Goal: Transaction & Acquisition: Obtain resource

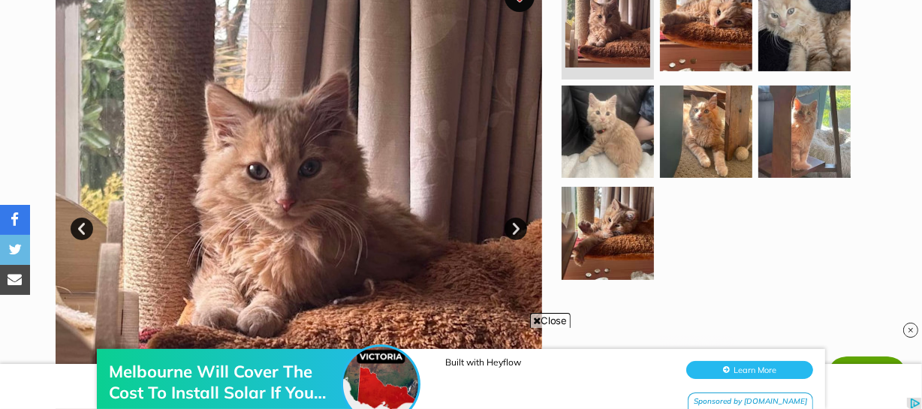
scroll to position [341, 0]
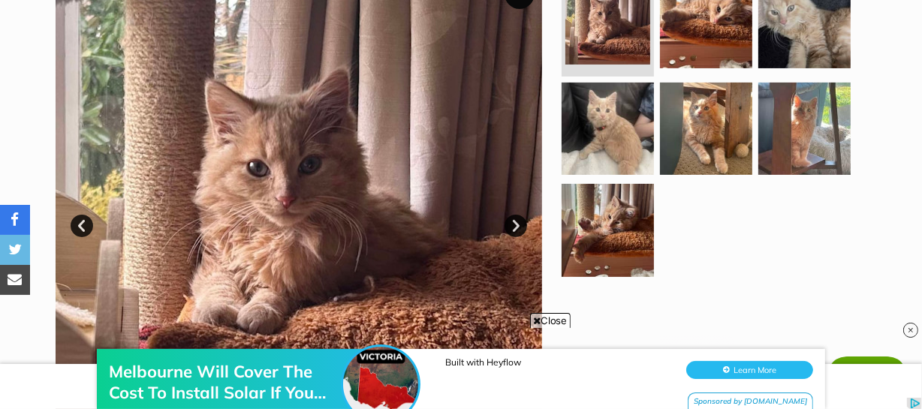
click at [304, 220] on img at bounding box center [299, 214] width 486 height 486
click at [516, 225] on link "Next" at bounding box center [515, 226] width 23 height 23
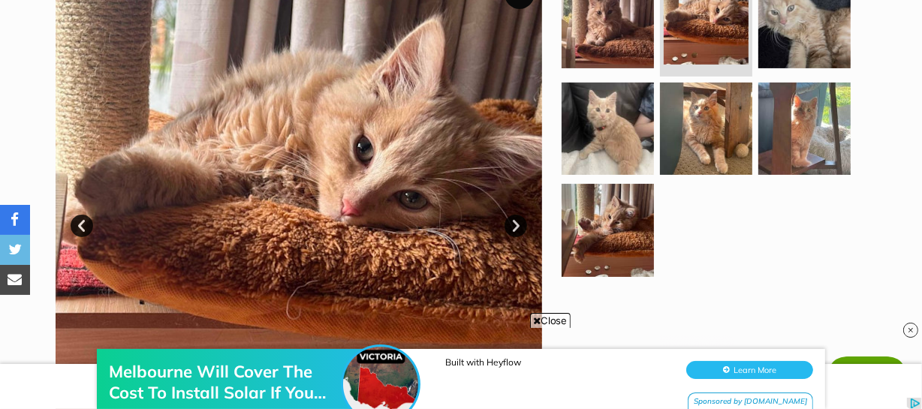
click at [516, 225] on link "Next" at bounding box center [515, 226] width 23 height 23
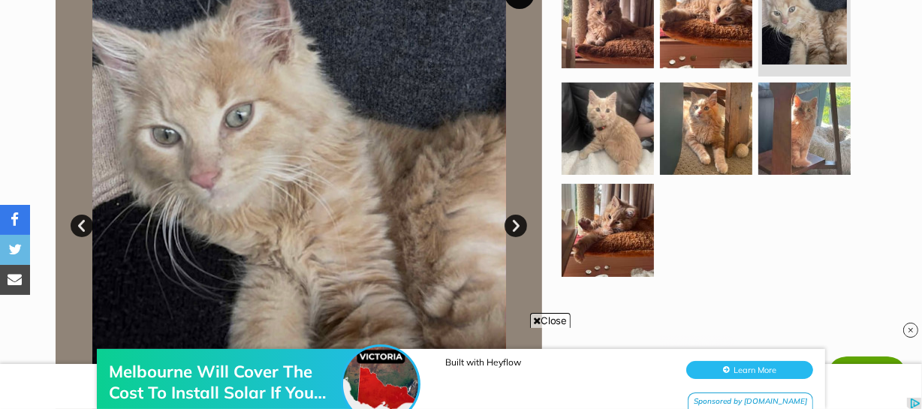
click at [516, 225] on link "Next" at bounding box center [515, 226] width 23 height 23
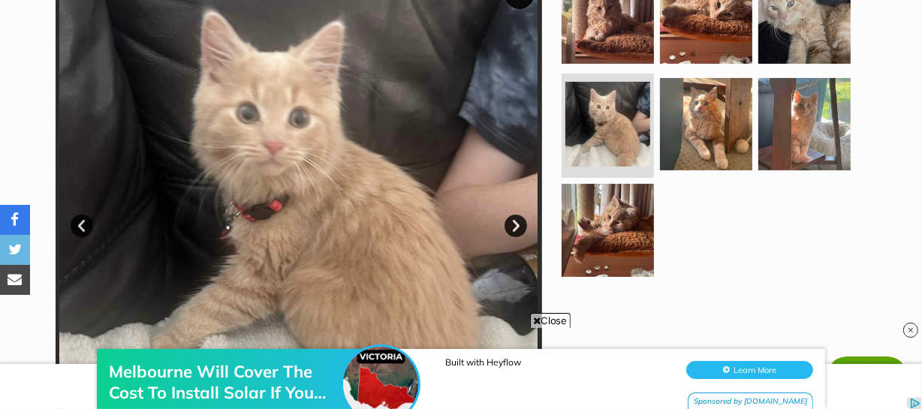
click at [516, 225] on link "Next" at bounding box center [515, 226] width 23 height 23
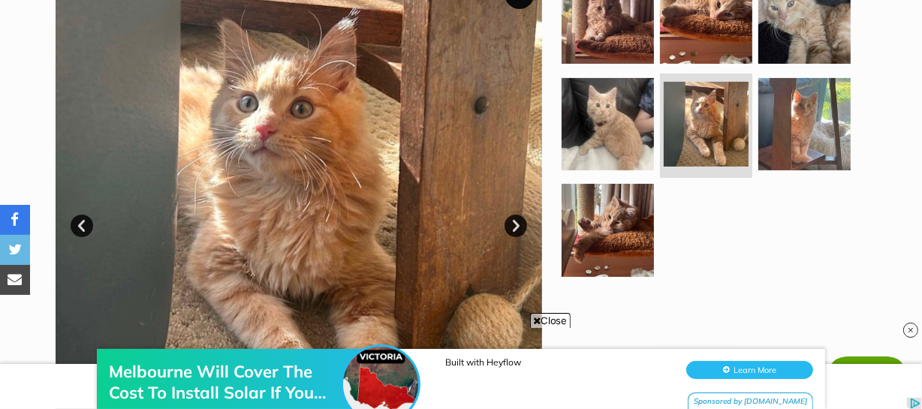
click at [516, 225] on link "Next" at bounding box center [515, 226] width 23 height 23
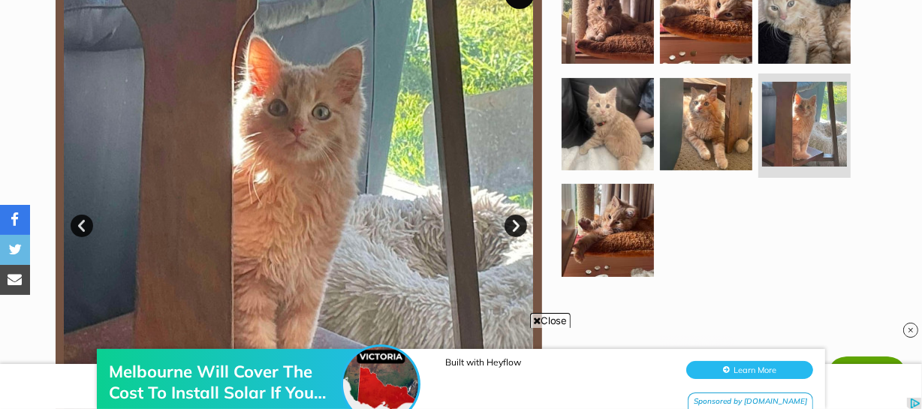
click at [516, 225] on link "Next" at bounding box center [515, 226] width 23 height 23
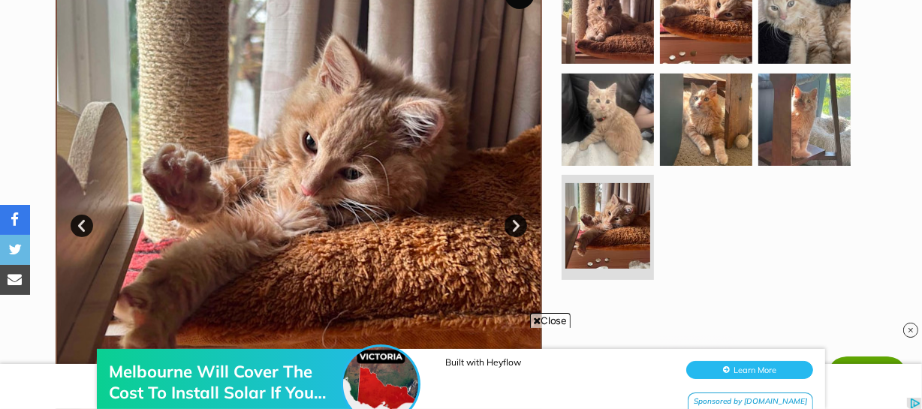
click at [516, 225] on link "Next" at bounding box center [515, 226] width 23 height 23
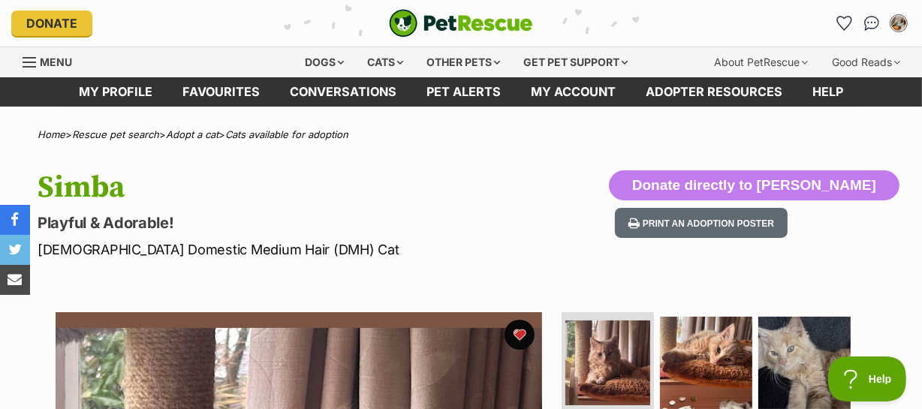
scroll to position [0, 0]
click at [221, 92] on link "Favourites" at bounding box center [220, 91] width 107 height 29
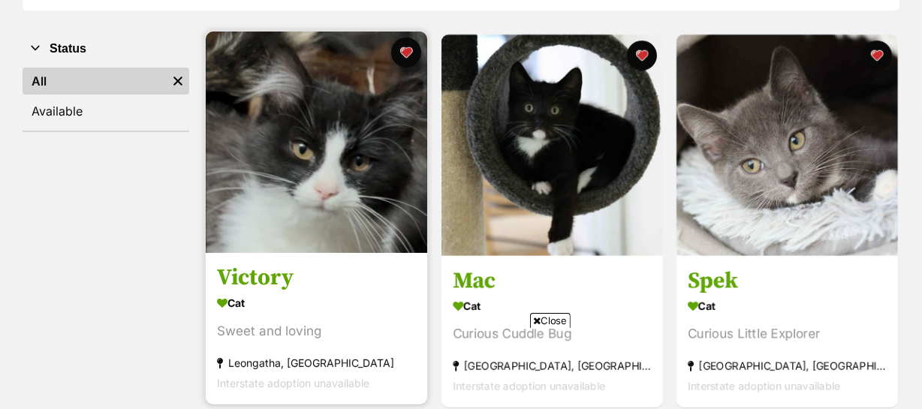
click at [339, 220] on img at bounding box center [316, 142] width 221 height 221
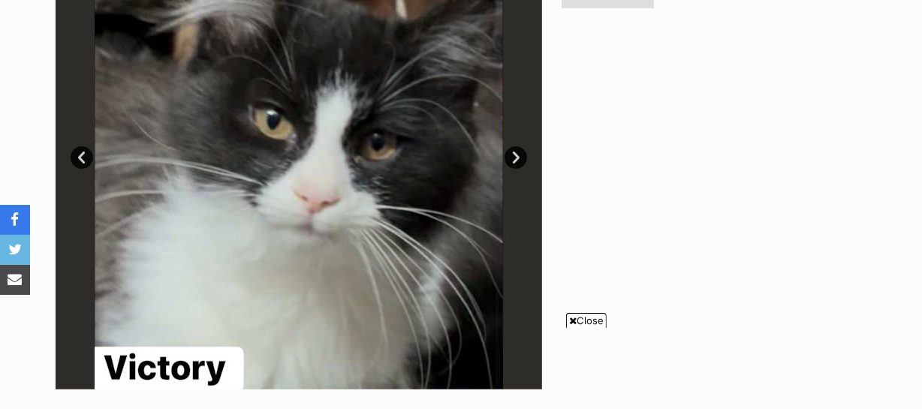
click at [522, 152] on link "Next" at bounding box center [515, 157] width 23 height 23
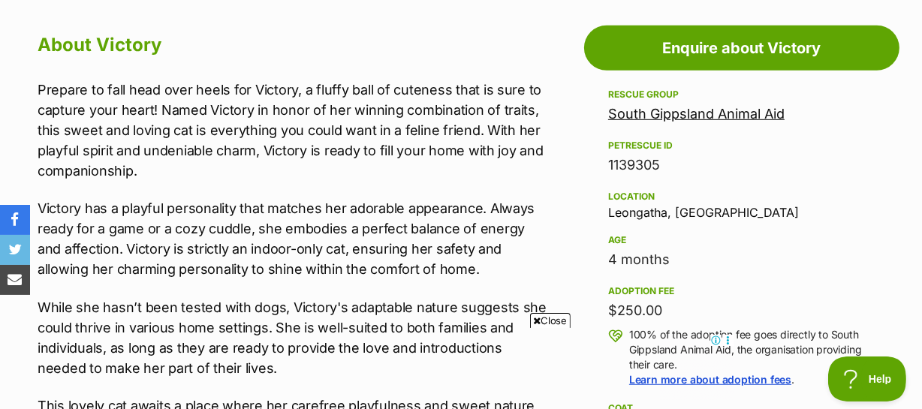
click at [712, 114] on link "South Gippsland Animal Aid" at bounding box center [696, 114] width 176 height 16
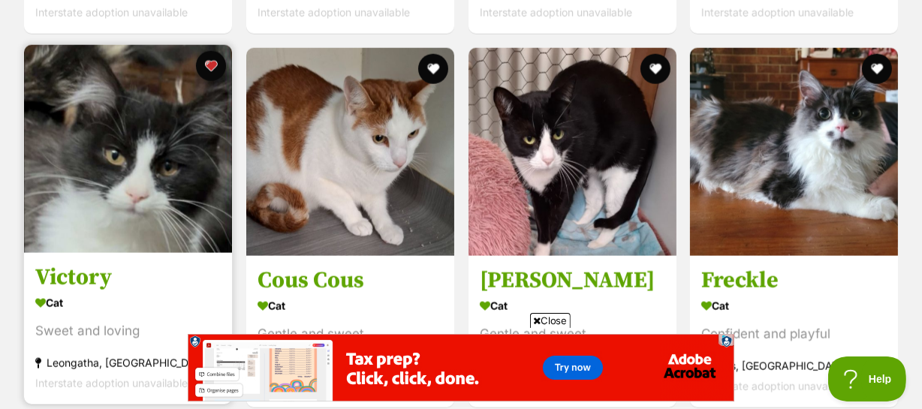
scroll to position [1705, 0]
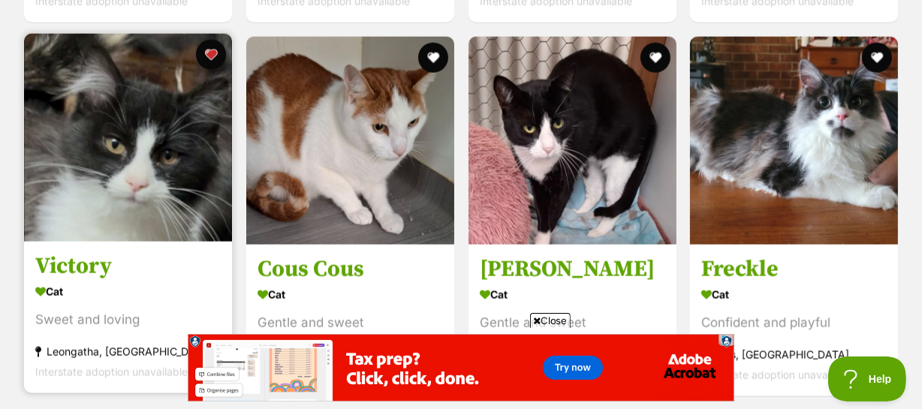
click at [151, 176] on img at bounding box center [128, 138] width 208 height 208
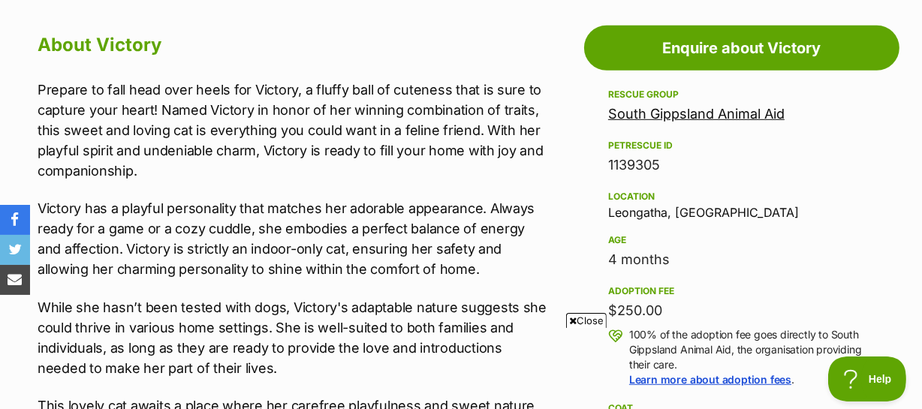
scroll to position [886, 0]
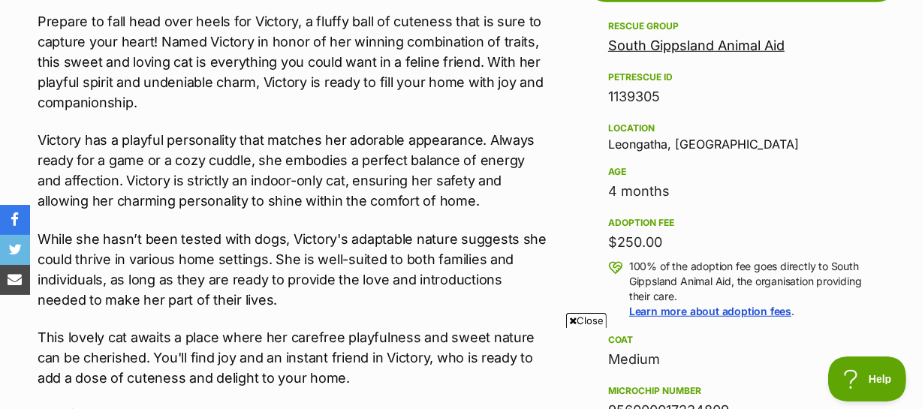
click at [727, 47] on link "South Gippsland Animal Aid" at bounding box center [696, 46] width 176 height 16
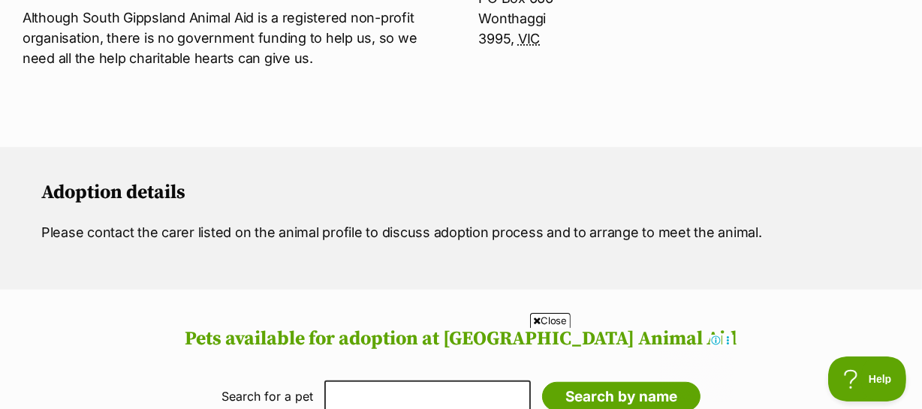
scroll to position [614, 0]
